Goal: Navigation & Orientation: Find specific page/section

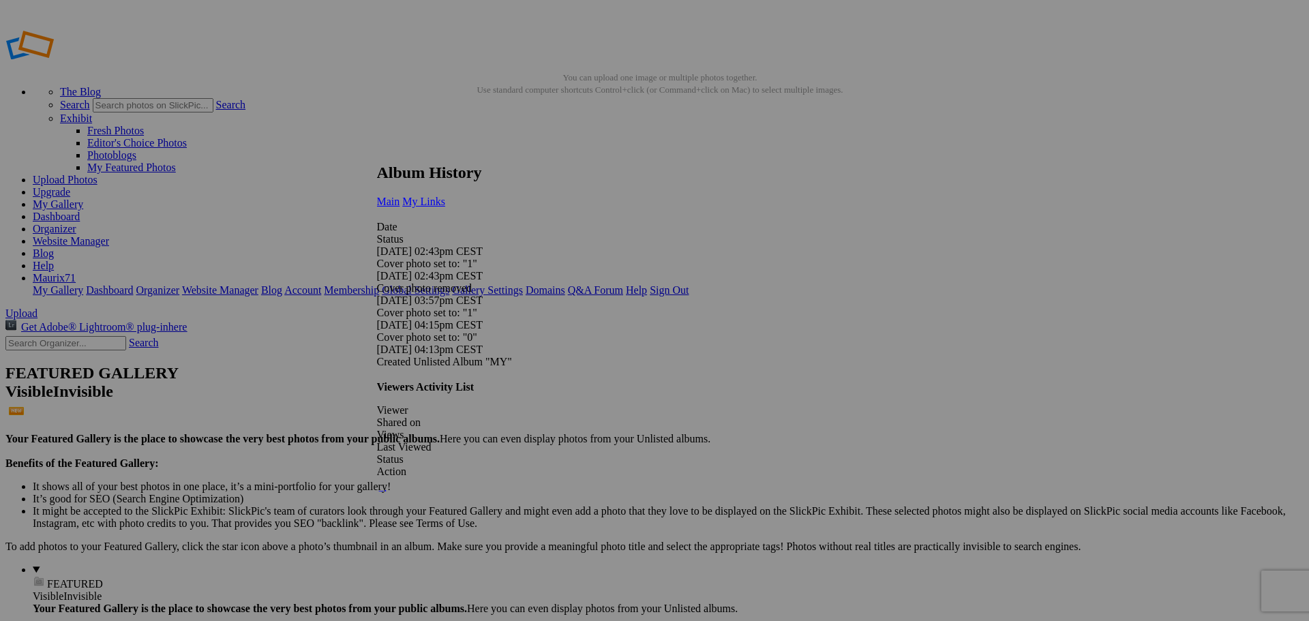
click at [445, 196] on span "My Links" at bounding box center [423, 202] width 43 height 12
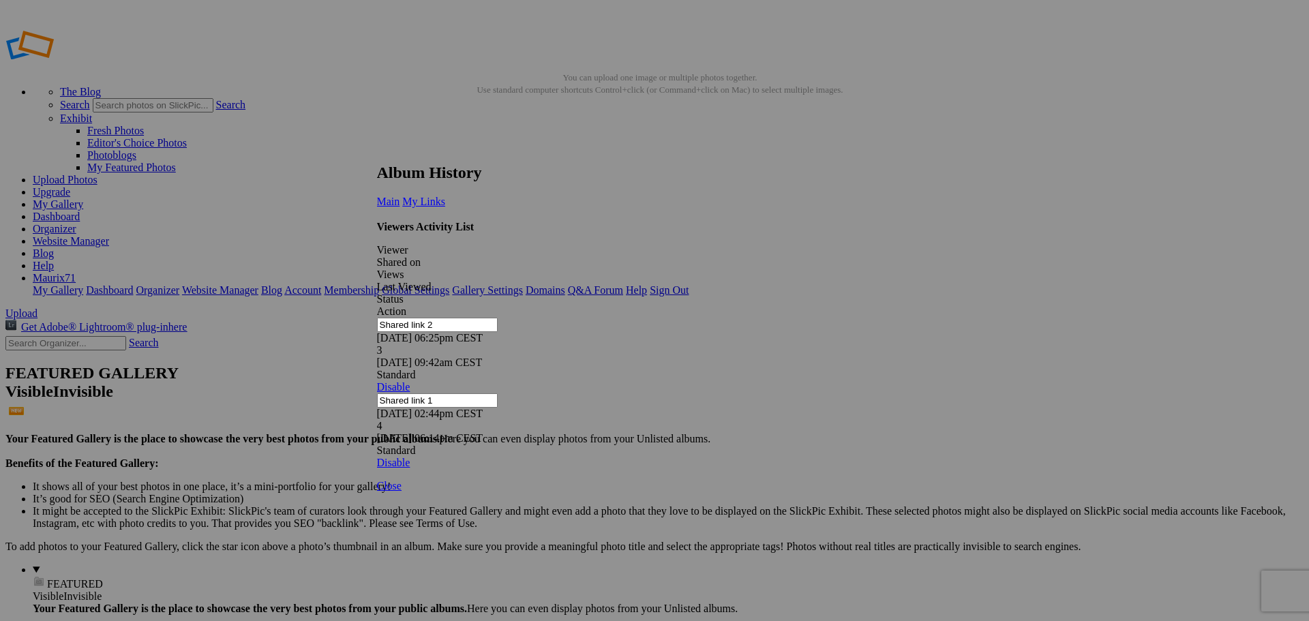
click at [377, 151] on link at bounding box center [377, 151] width 0 height 0
